Goal: Information Seeking & Learning: Learn about a topic

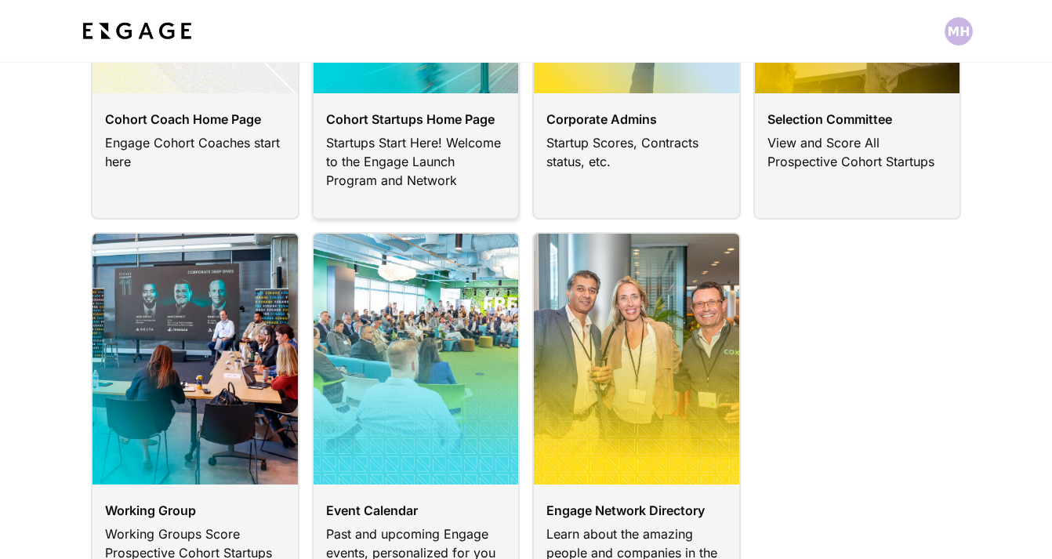
scroll to position [299, 0]
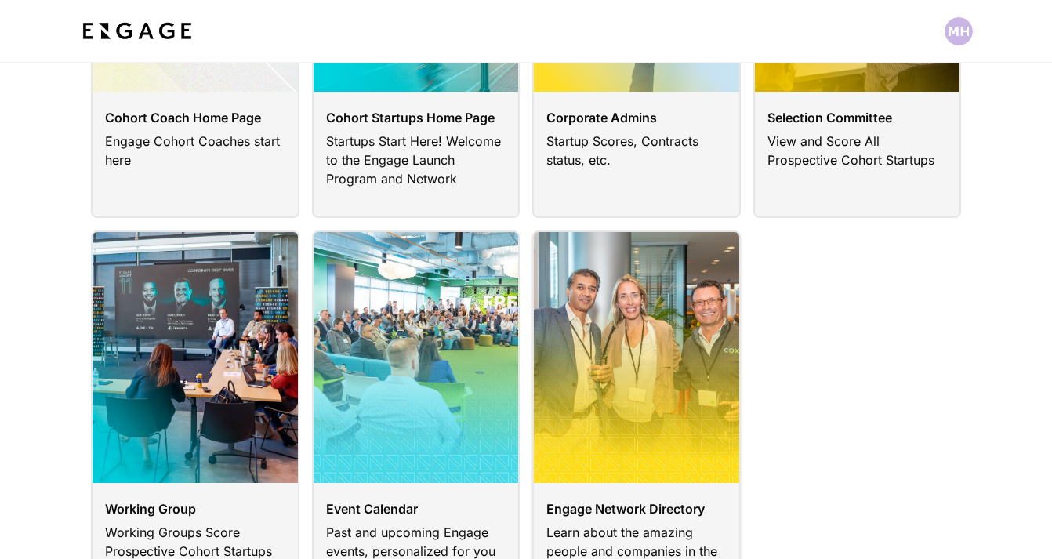
click at [555, 397] on link at bounding box center [636, 420] width 209 height 379
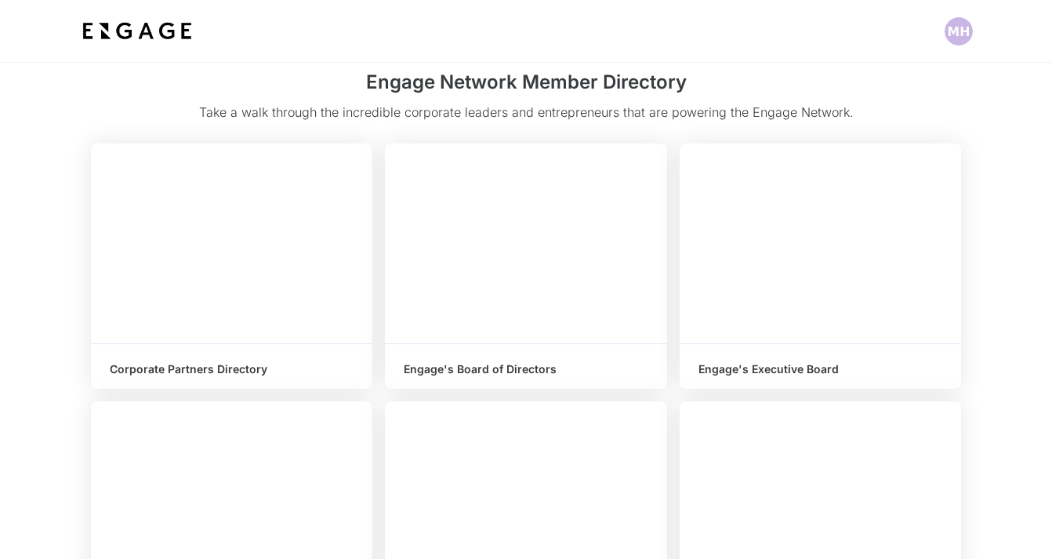
scroll to position [86, 0]
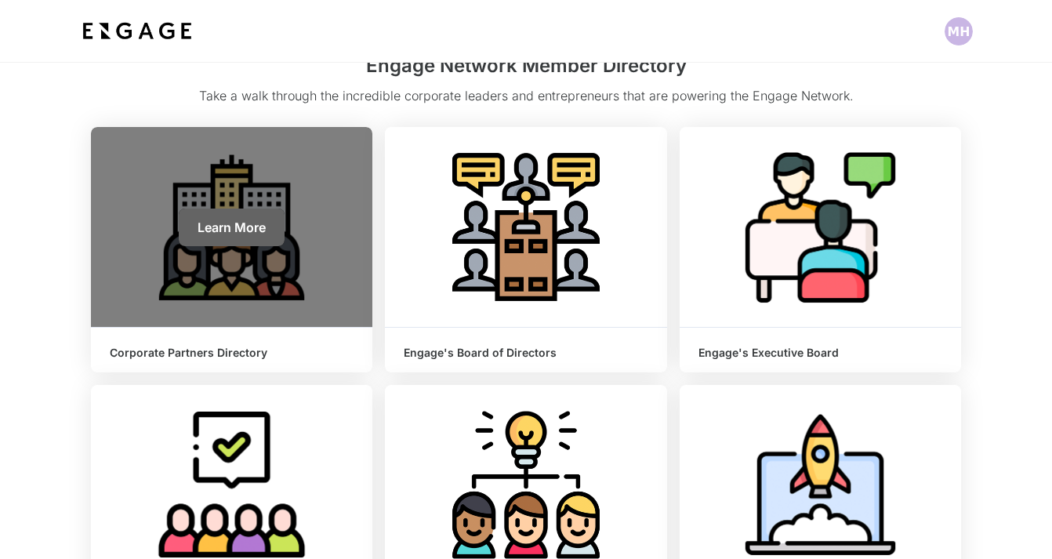
click at [213, 224] on span "Learn More" at bounding box center [232, 228] width 68 height 16
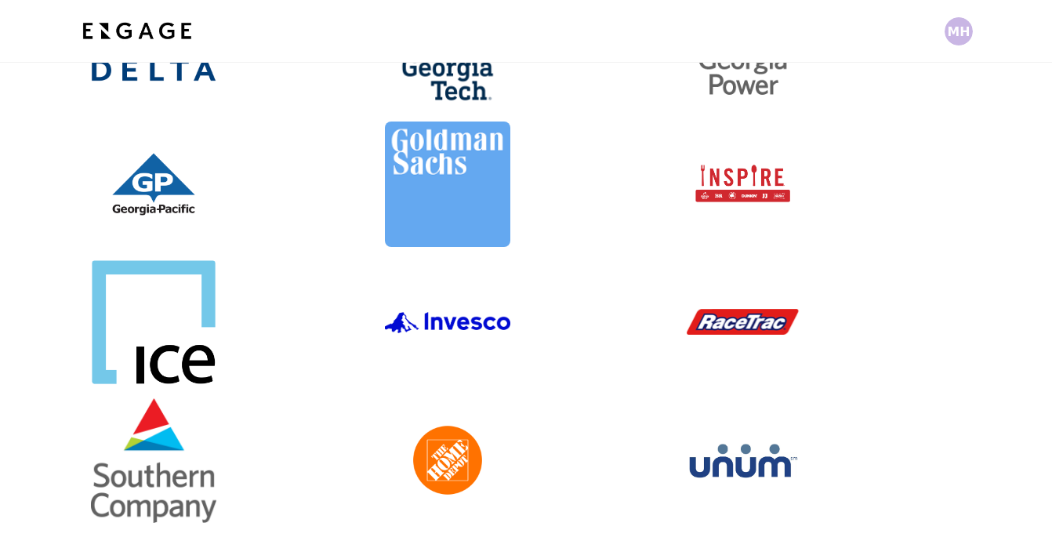
scroll to position [343, 0]
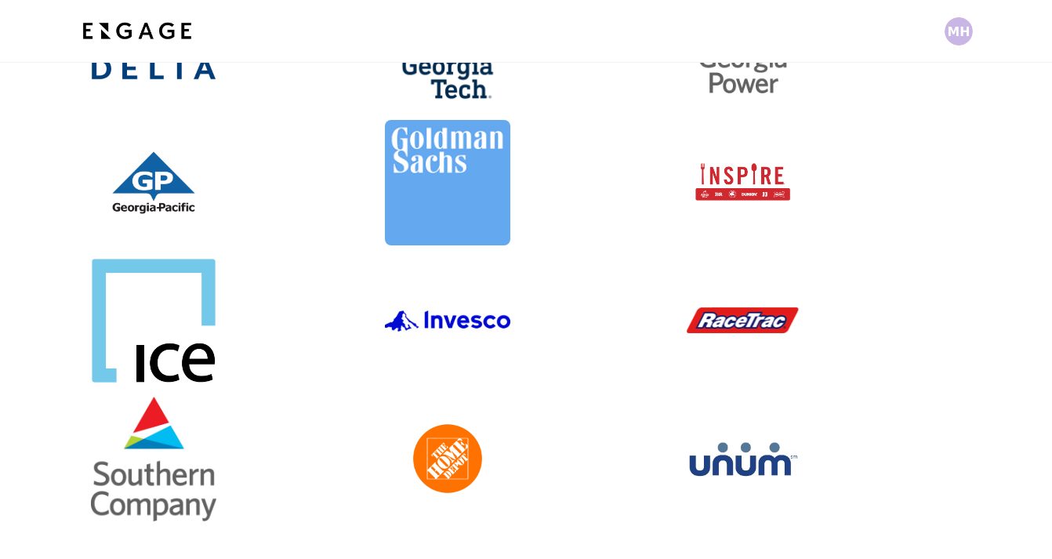
click at [201, 472] on link at bounding box center [232, 458] width 282 height 125
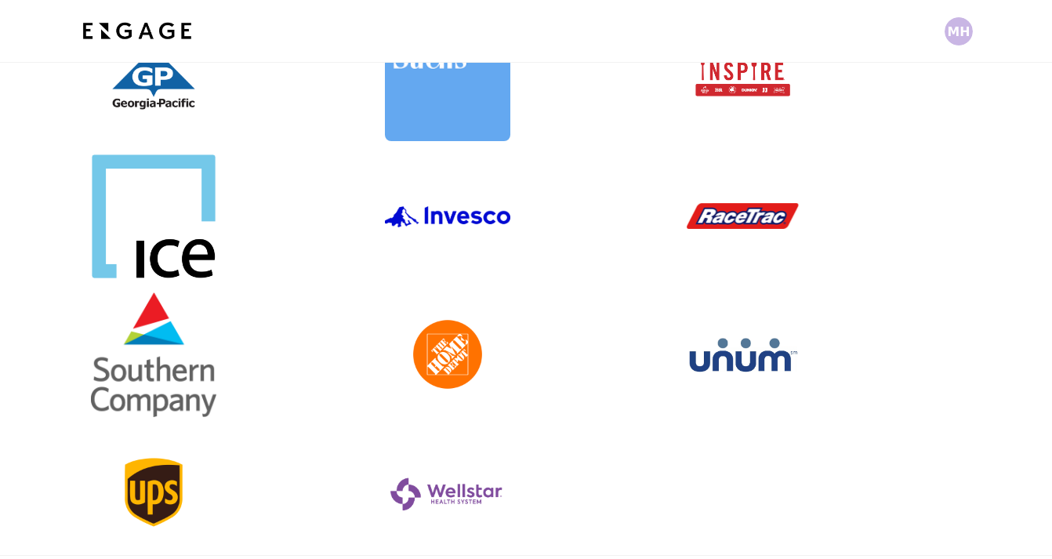
scroll to position [101, 0]
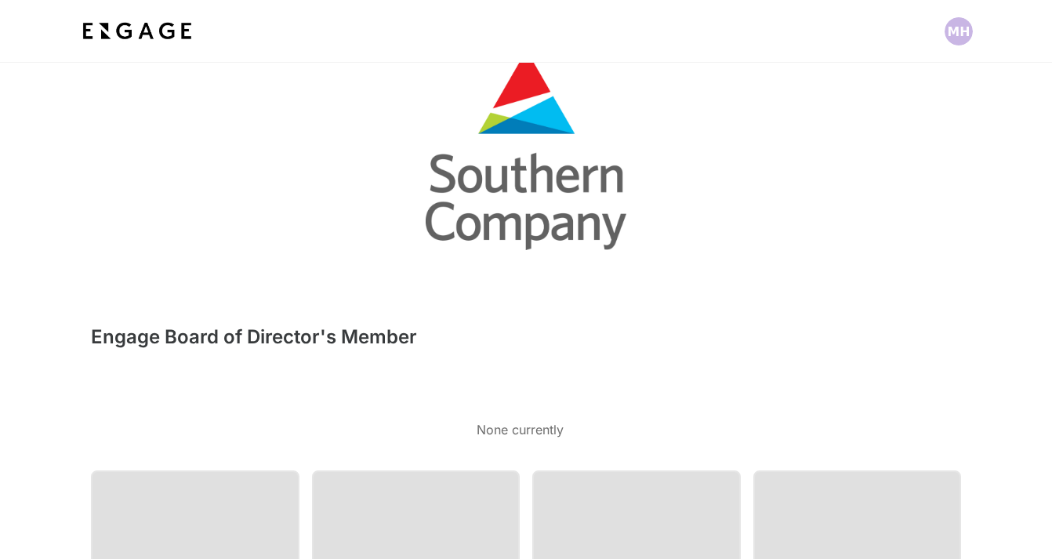
scroll to position [281, 0]
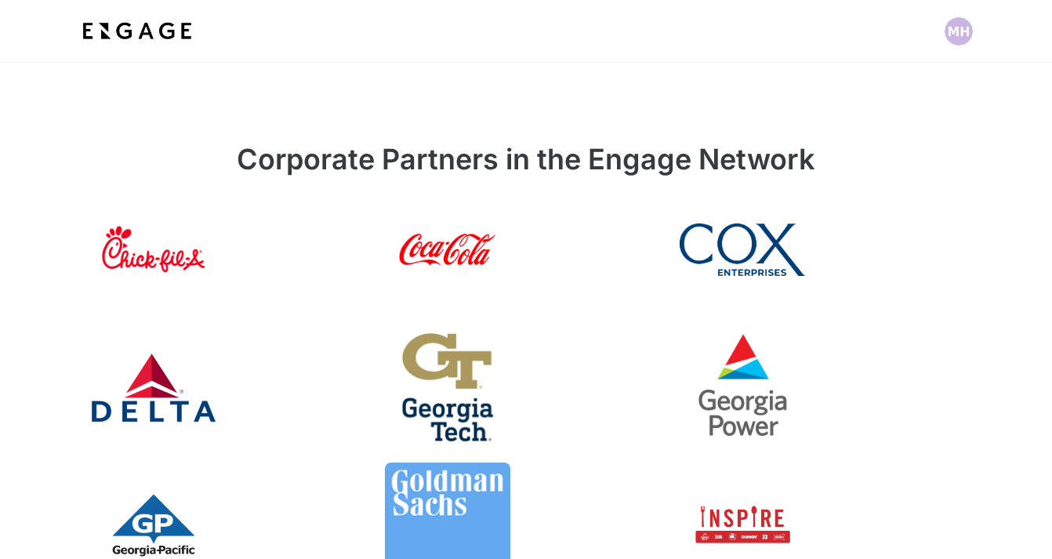
click at [744, 390] on link at bounding box center [821, 387] width 282 height 125
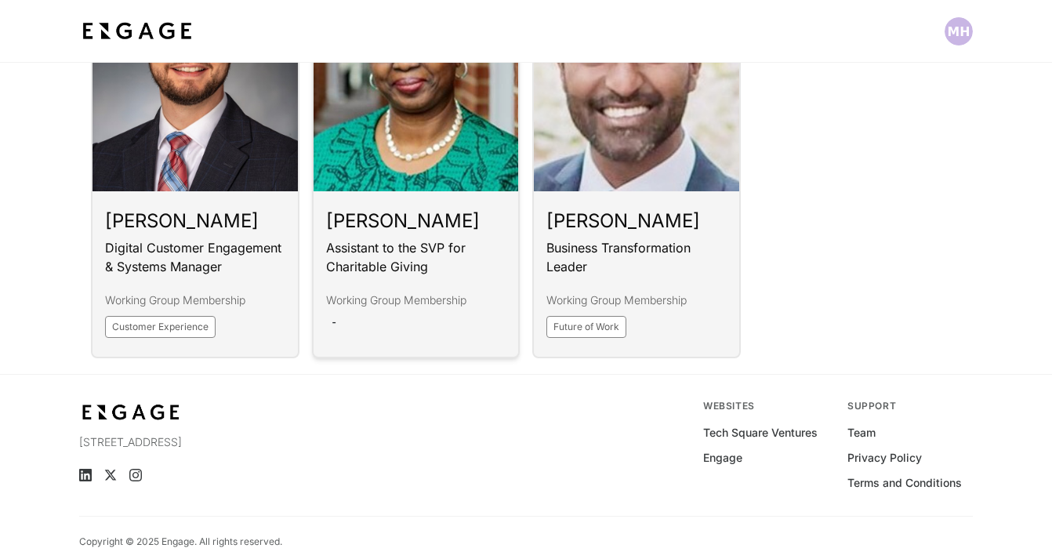
scroll to position [2866, 0]
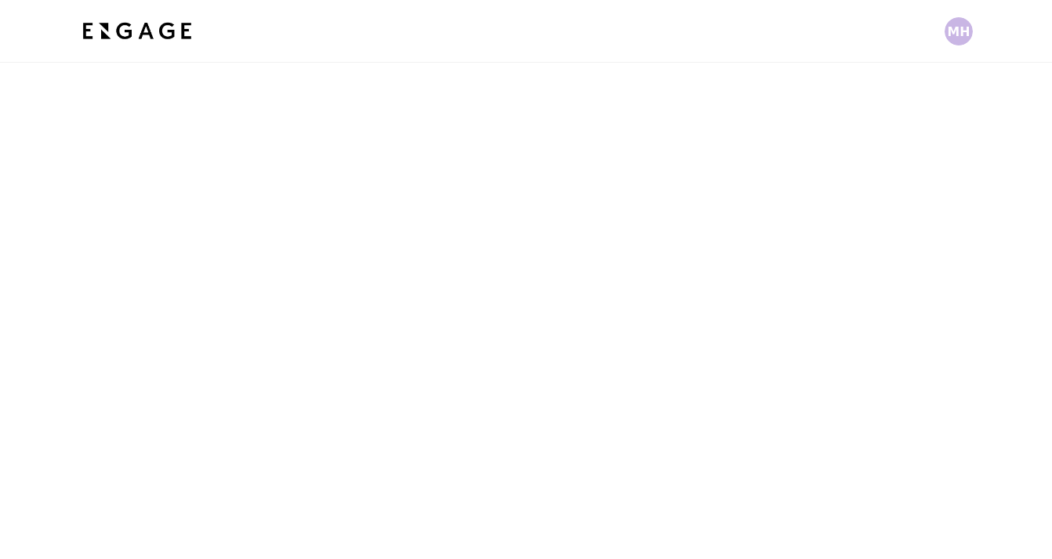
scroll to position [642, 0]
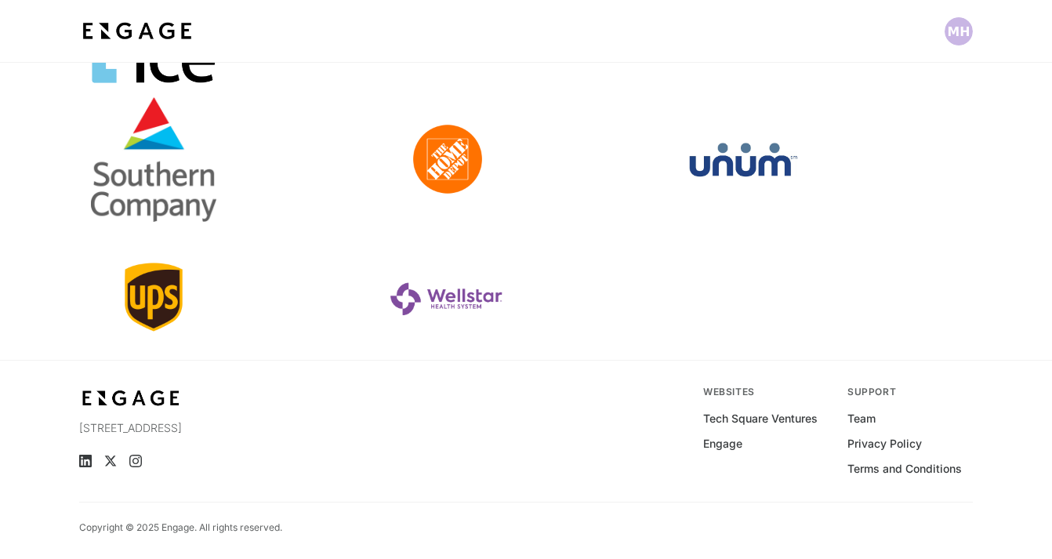
click at [460, 296] on link at bounding box center [526, 296] width 282 height 125
